Goal: Information Seeking & Learning: Check status

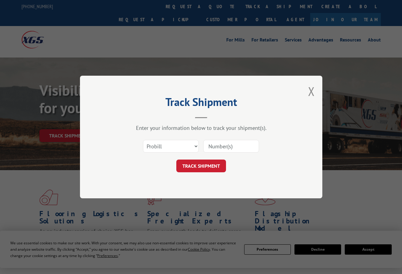
select select "bol"
click at [143, 140] on select "Select category... Probill BOL PO" at bounding box center [171, 146] width 56 height 13
click at [239, 151] on input at bounding box center [231, 146] width 56 height 13
type input "816191"
click button "TRACK SHIPMENT" at bounding box center [201, 166] width 50 height 13
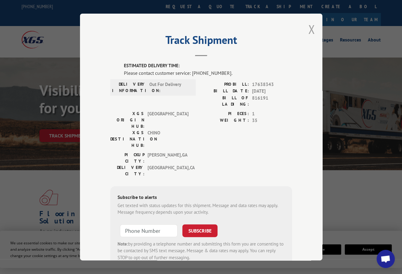
click at [310, 29] on button "Close modal" at bounding box center [311, 29] width 7 height 16
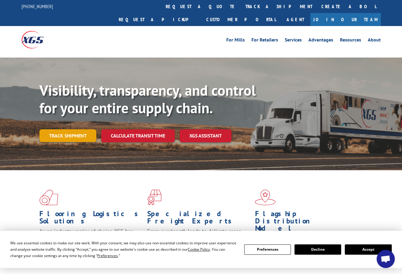
click at [86, 129] on link "Track shipment" at bounding box center [67, 135] width 57 height 13
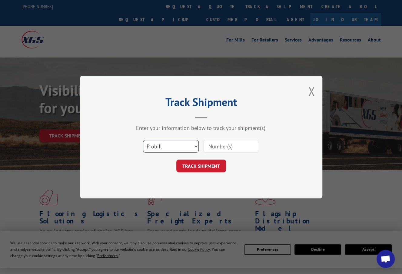
click at [153, 149] on select "Select category... Probill BOL PO" at bounding box center [171, 146] width 56 height 13
select select "bol"
click at [143, 140] on select "Select category... Probill BOL PO" at bounding box center [171, 146] width 56 height 13
click at [232, 150] on input at bounding box center [231, 146] width 56 height 13
type input "816191"
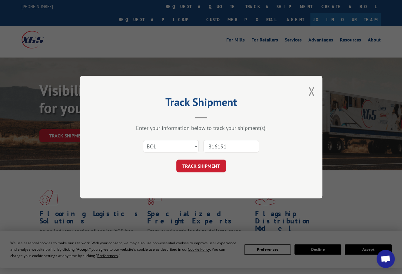
click button "TRACK SHIPMENT" at bounding box center [201, 166] width 50 height 13
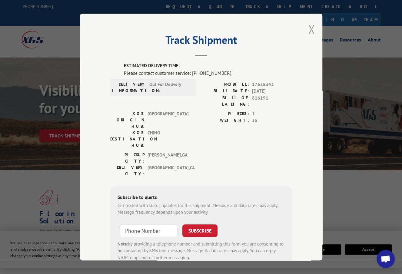
click at [308, 28] on button "Close modal" at bounding box center [311, 29] width 7 height 16
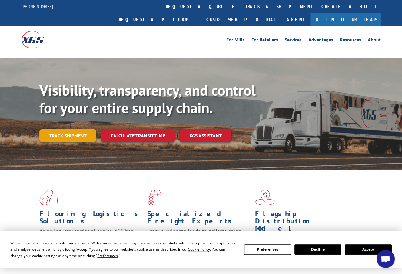
click at [87, 129] on link "Track shipment" at bounding box center [67, 135] width 57 height 13
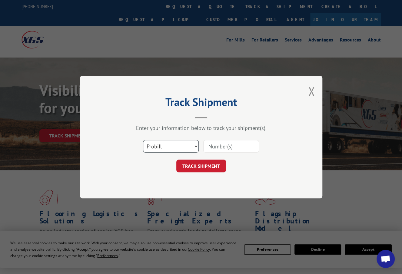
click at [164, 148] on select "Select category... Probill BOL PO" at bounding box center [171, 146] width 56 height 13
select select "bol"
click at [143, 140] on select "Select category... Probill BOL PO" at bounding box center [171, 146] width 56 height 13
click at [228, 138] on div "Select category... Probill BOL PO" at bounding box center [201, 146] width 182 height 20
click at [219, 147] on input at bounding box center [231, 146] width 56 height 13
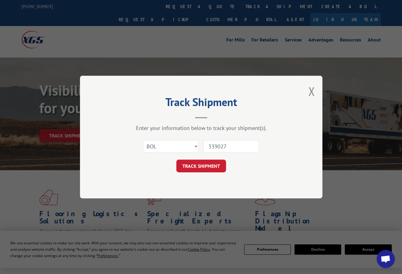
type input "3390276"
click button "TRACK SHIPMENT" at bounding box center [201, 166] width 50 height 13
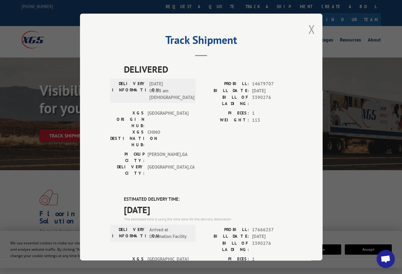
click at [308, 26] on button "Close modal" at bounding box center [311, 29] width 7 height 16
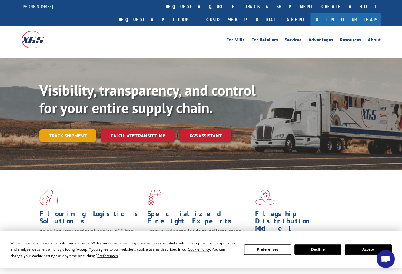
click at [86, 129] on link "Track shipment" at bounding box center [67, 135] width 57 height 13
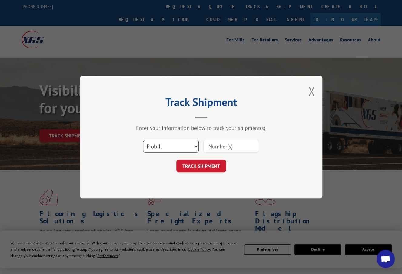
drag, startPoint x: 167, startPoint y: 145, endPoint x: 163, endPoint y: 151, distance: 7.6
click at [167, 146] on select "Select category... Probill BOL PO" at bounding box center [171, 146] width 56 height 13
select select "bol"
click at [143, 140] on select "Select category... Probill BOL PO" at bounding box center [171, 146] width 56 height 13
click at [242, 151] on input at bounding box center [231, 146] width 56 height 13
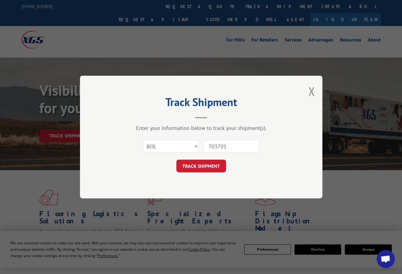
type input "7037011"
click button "TRACK SHIPMENT" at bounding box center [201, 166] width 50 height 13
